Goal: Manage account settings

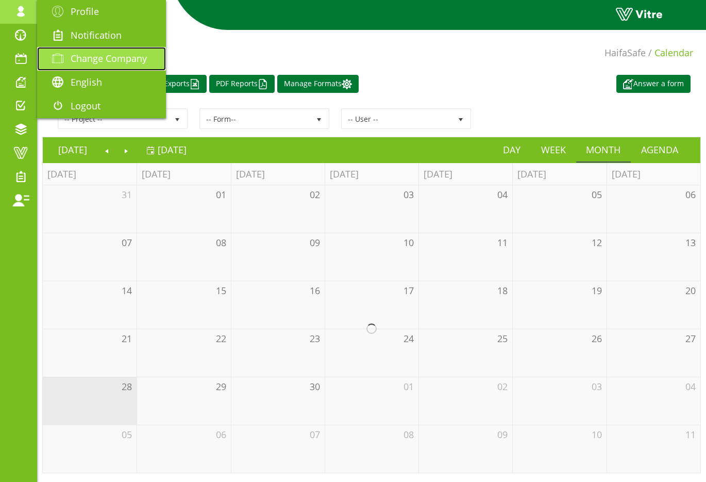
click at [98, 60] on span "Change Company" at bounding box center [109, 58] width 76 height 12
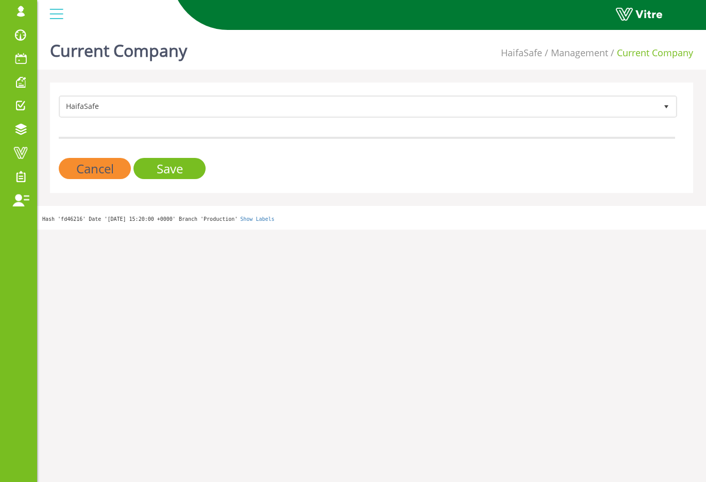
click at [150, 95] on div "HaifaSafe 151 Cancel Save" at bounding box center [371, 137] width 643 height 110
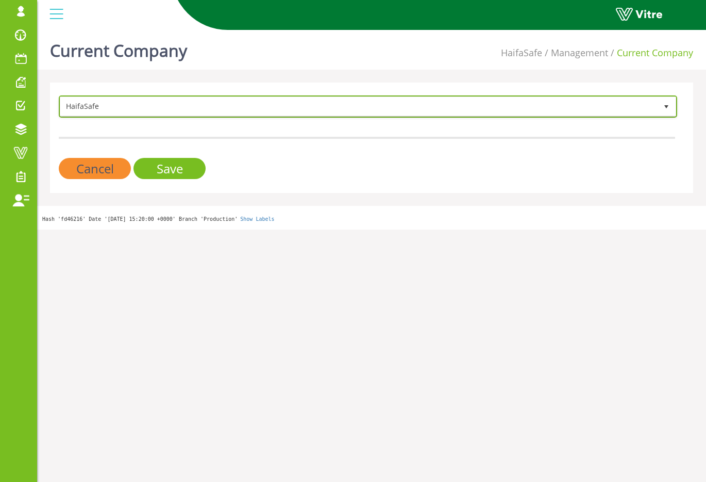
click at [152, 103] on span "HaifaSafe" at bounding box center [358, 106] width 597 height 19
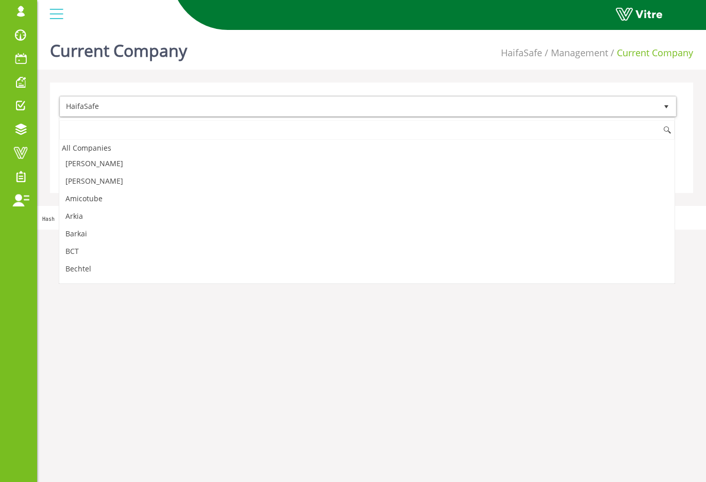
scroll to position [382, 0]
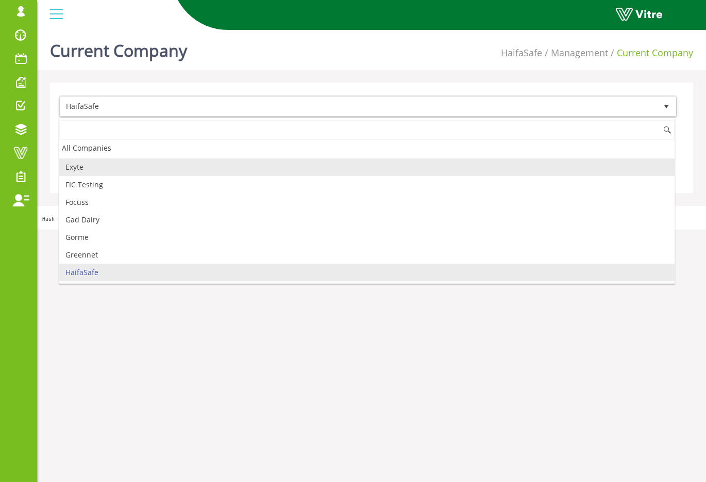
click at [110, 171] on li "Exyte" at bounding box center [367, 167] width 616 height 18
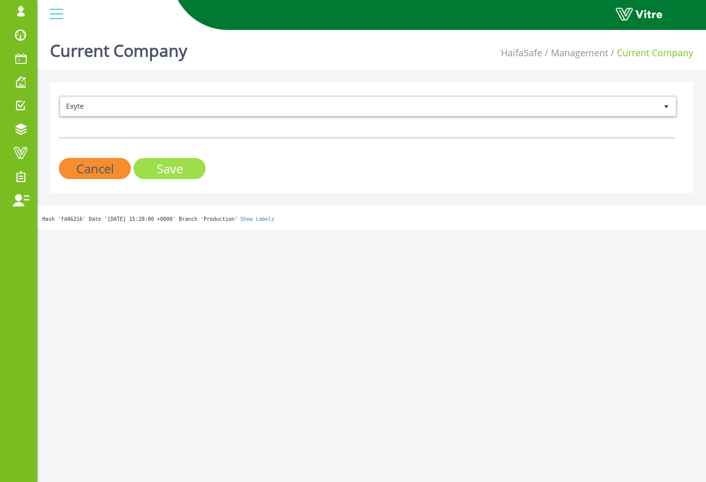
click at [158, 169] on input "Save" at bounding box center [170, 168] width 72 height 21
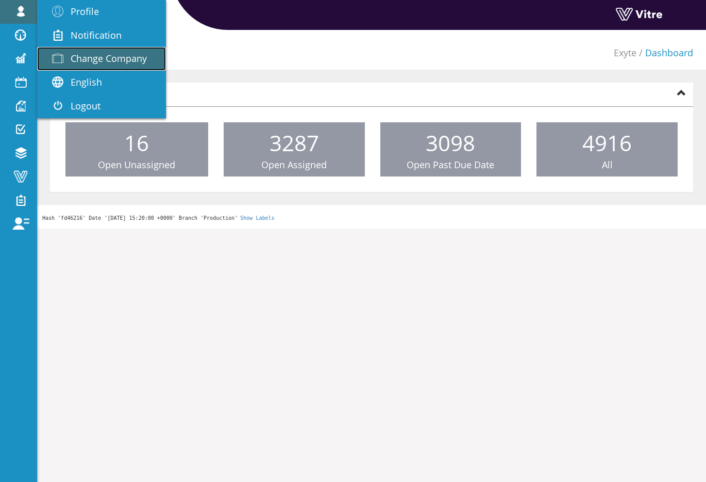
click at [86, 60] on span "Change Company" at bounding box center [109, 58] width 76 height 12
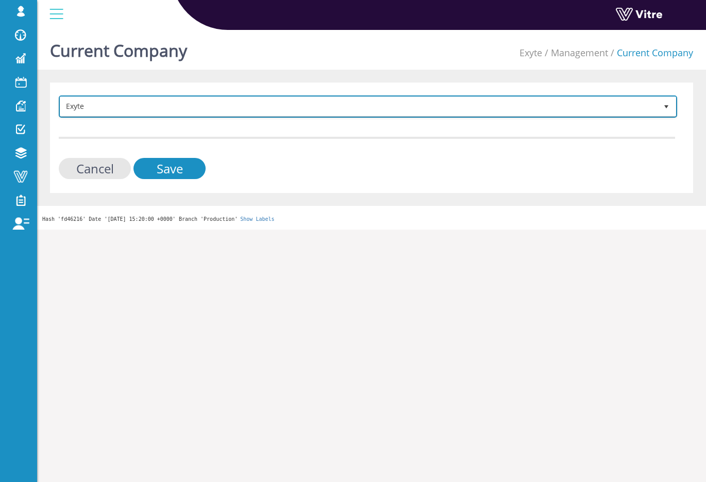
click at [133, 107] on span "Exyte" at bounding box center [358, 106] width 597 height 19
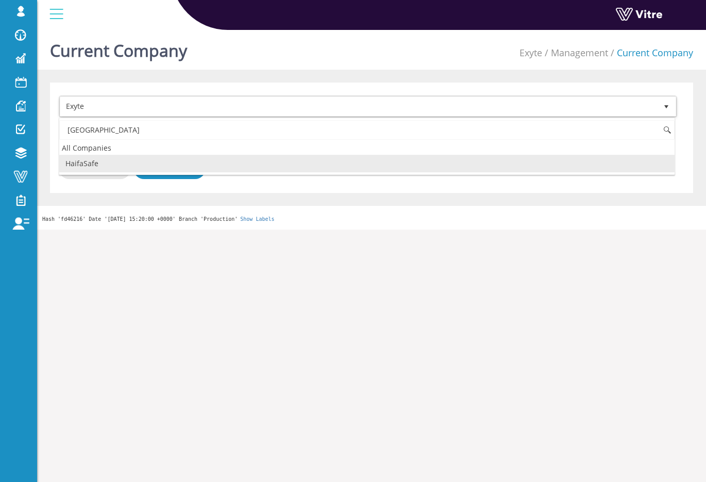
click at [106, 163] on li "HaifaSafe" at bounding box center [367, 164] width 616 height 18
type input "haifa"
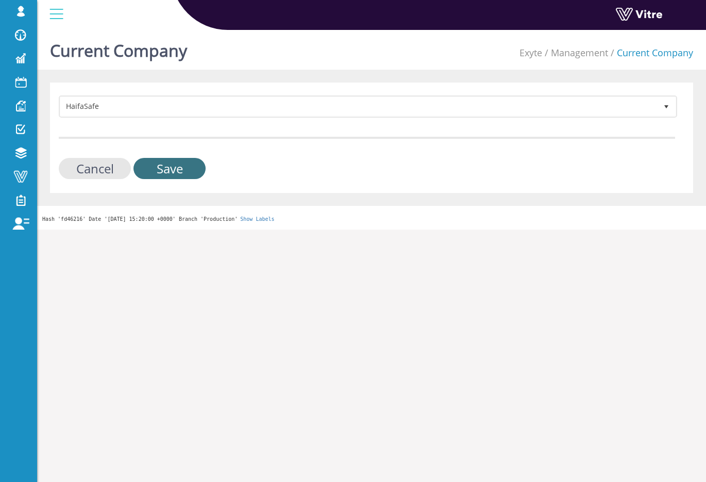
click at [164, 172] on input "Save" at bounding box center [170, 168] width 72 height 21
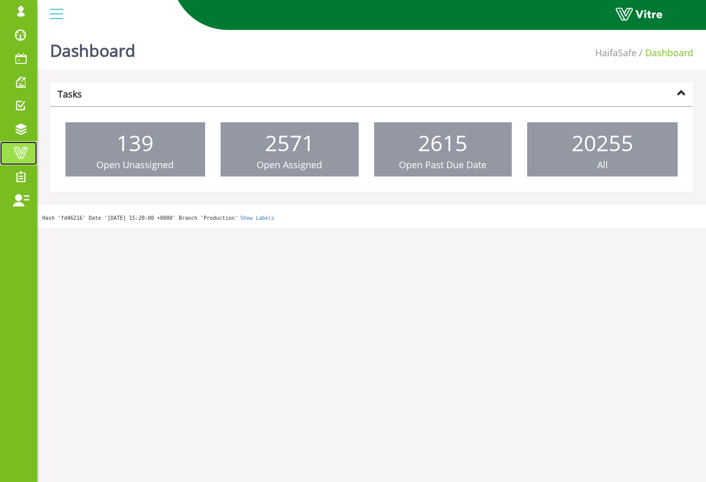
click at [28, 149] on span at bounding box center [21, 152] width 26 height 12
